Goal: Register for event/course

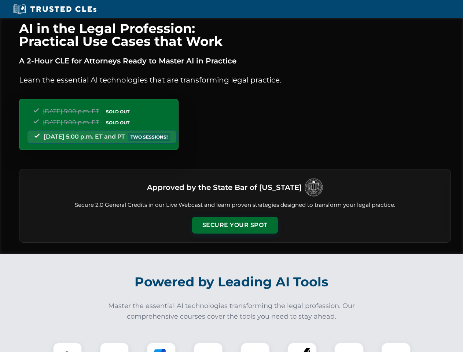
click at [235, 225] on button "Secure Your Spot" at bounding box center [235, 225] width 86 height 17
click at [68, 347] on img at bounding box center [67, 357] width 21 height 21
